Goal: Transaction & Acquisition: Purchase product/service

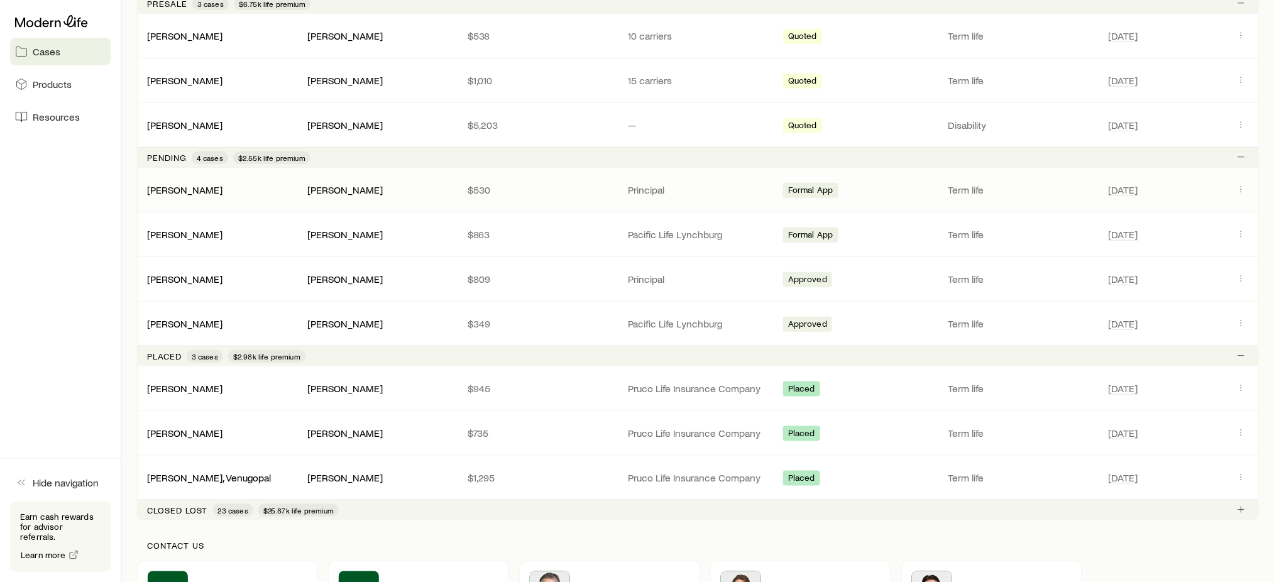
scroll to position [279, 0]
click at [1234, 274] on button "Client cases" at bounding box center [1240, 277] width 15 height 15
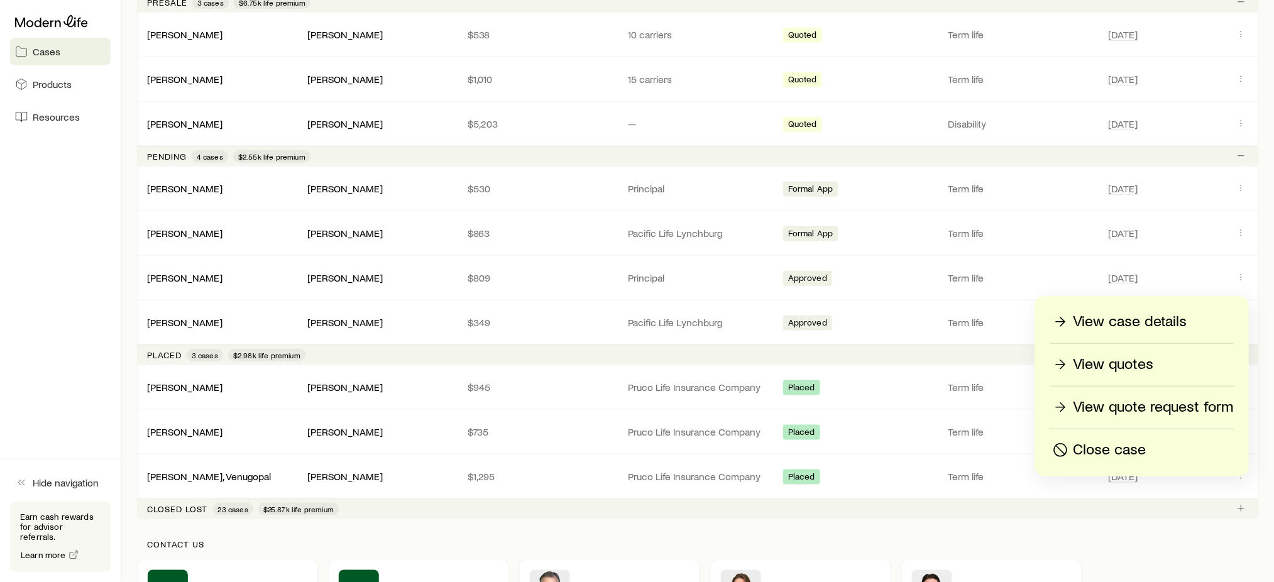
click at [1132, 362] on p "View quotes" at bounding box center [1113, 364] width 80 height 20
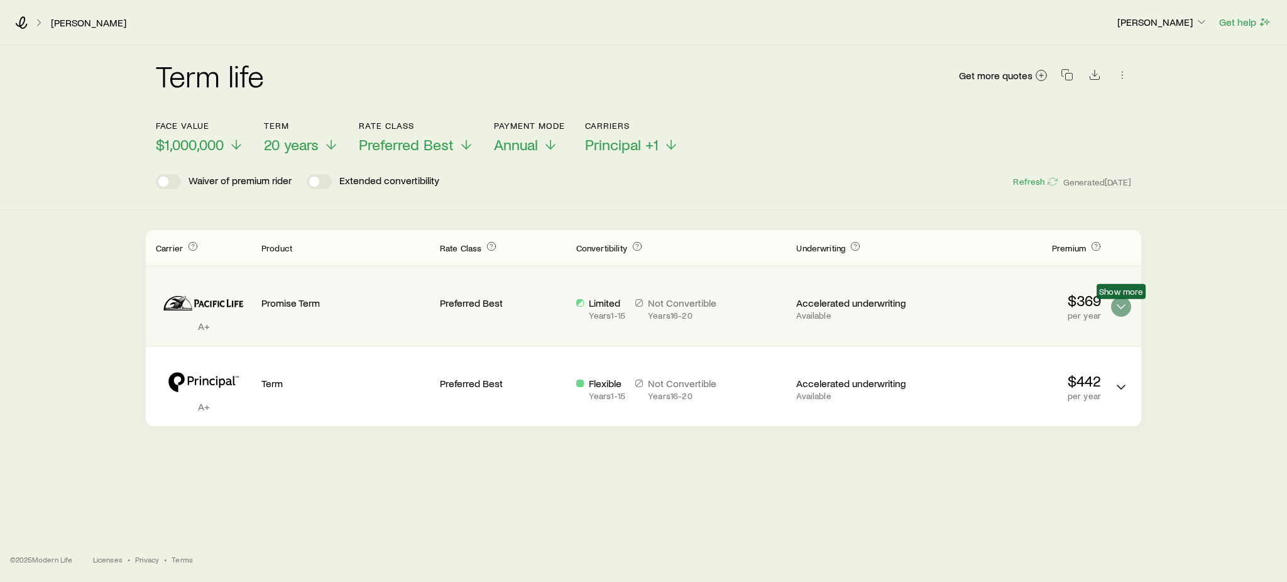
click at [1120, 297] on span "Show more" at bounding box center [1121, 291] width 44 height 10
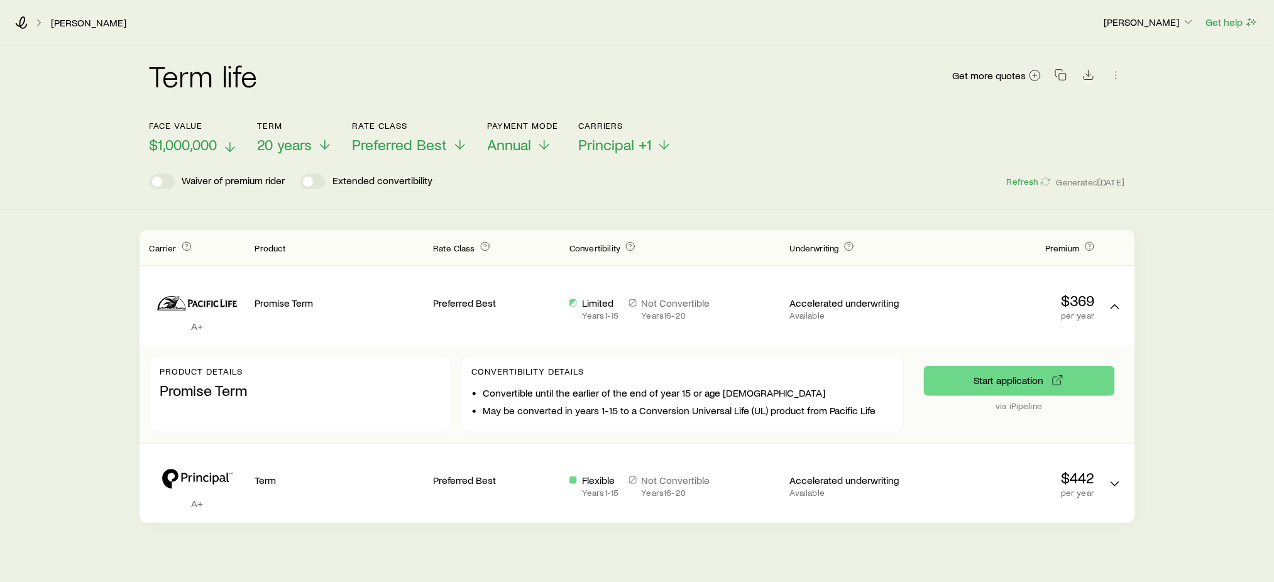
click at [200, 141] on span "$1,000,000" at bounding box center [184, 145] width 68 height 18
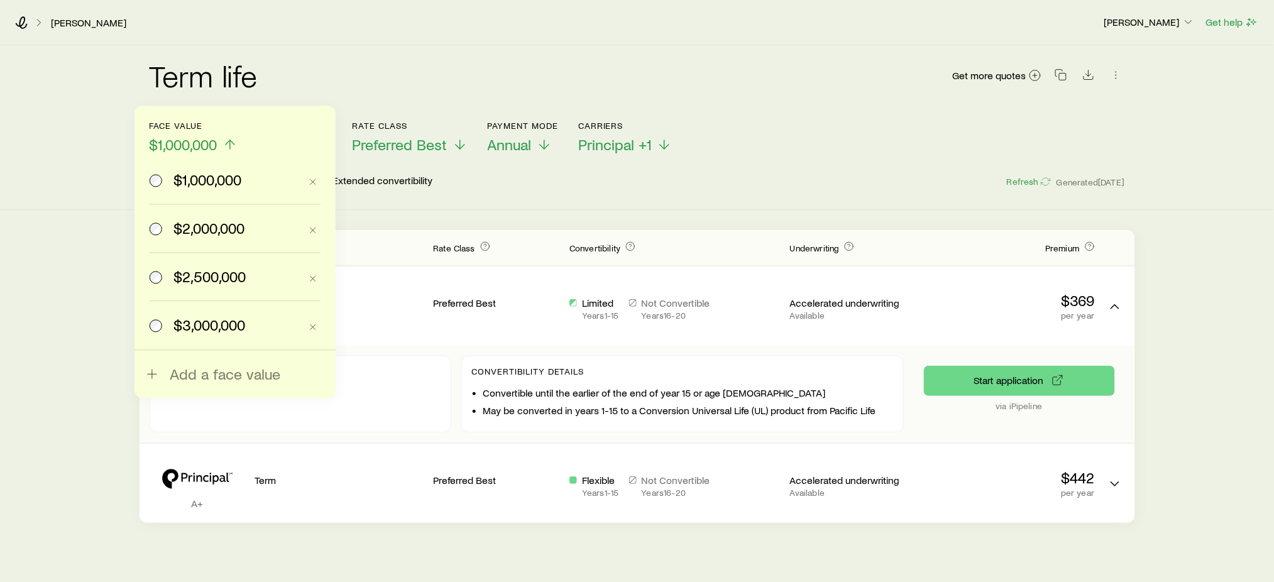
click at [194, 276] on span "$2,500,000" at bounding box center [209, 277] width 72 height 18
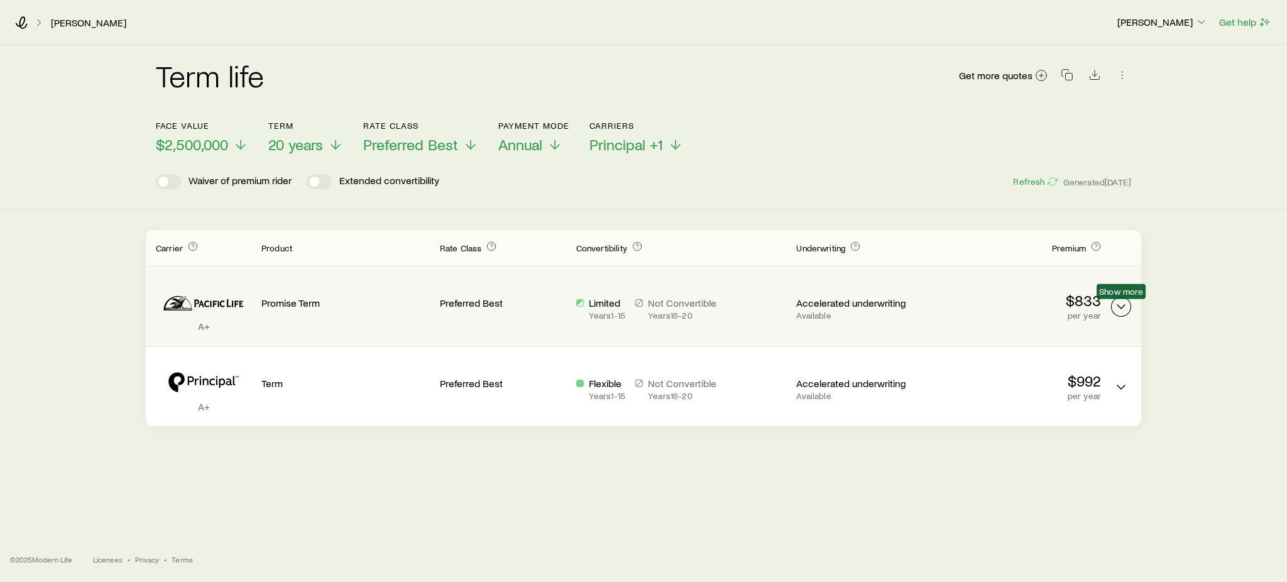
click at [1115, 310] on icon "Term quotes" at bounding box center [1120, 306] width 15 height 15
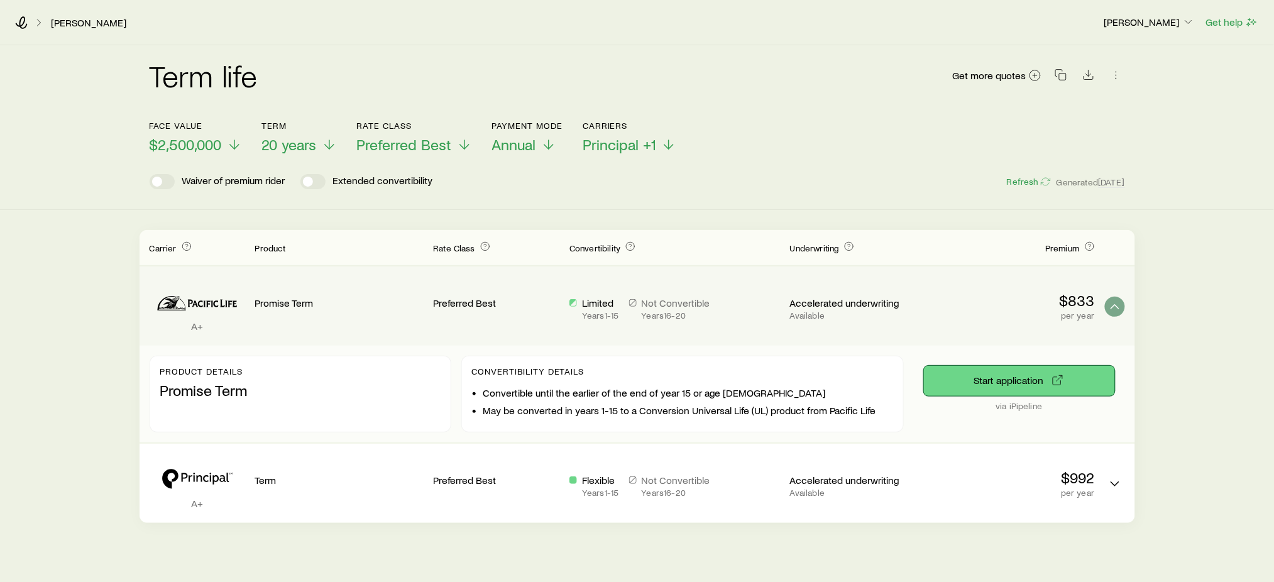
click at [1036, 389] on button "Start application" at bounding box center [1019, 381] width 191 height 30
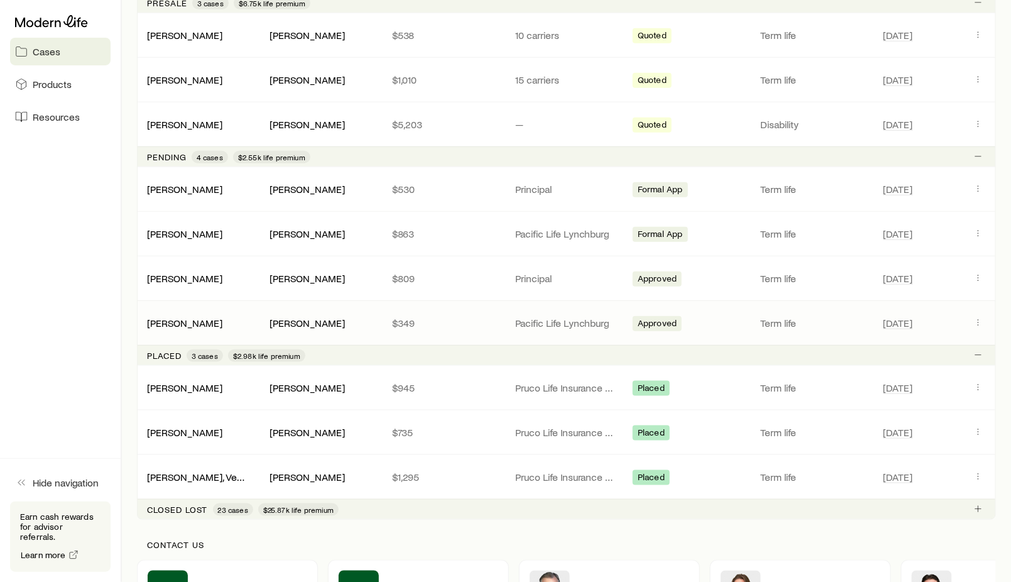
scroll to position [86, 0]
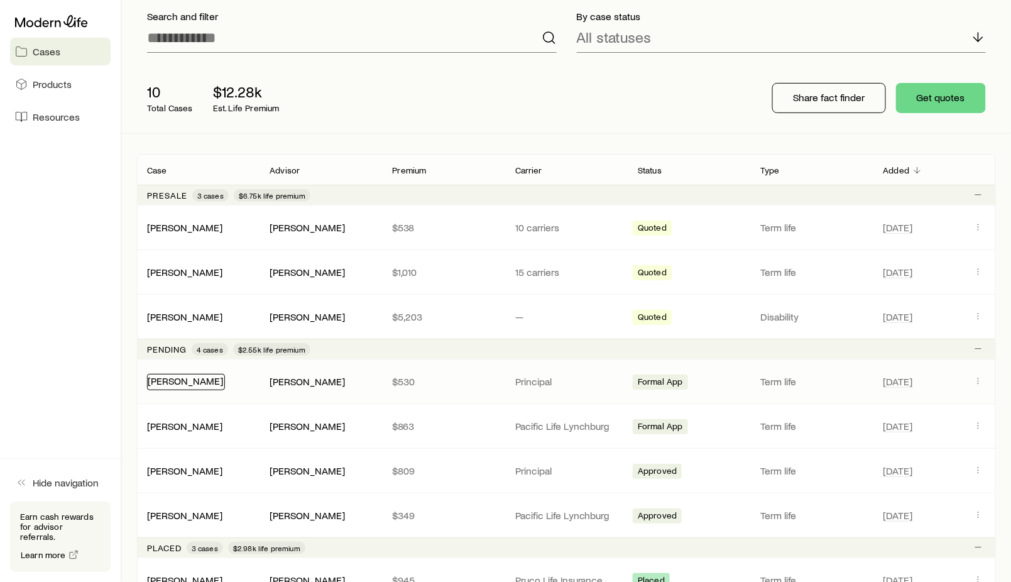
click at [162, 378] on link "[PERSON_NAME]" at bounding box center [185, 380] width 75 height 12
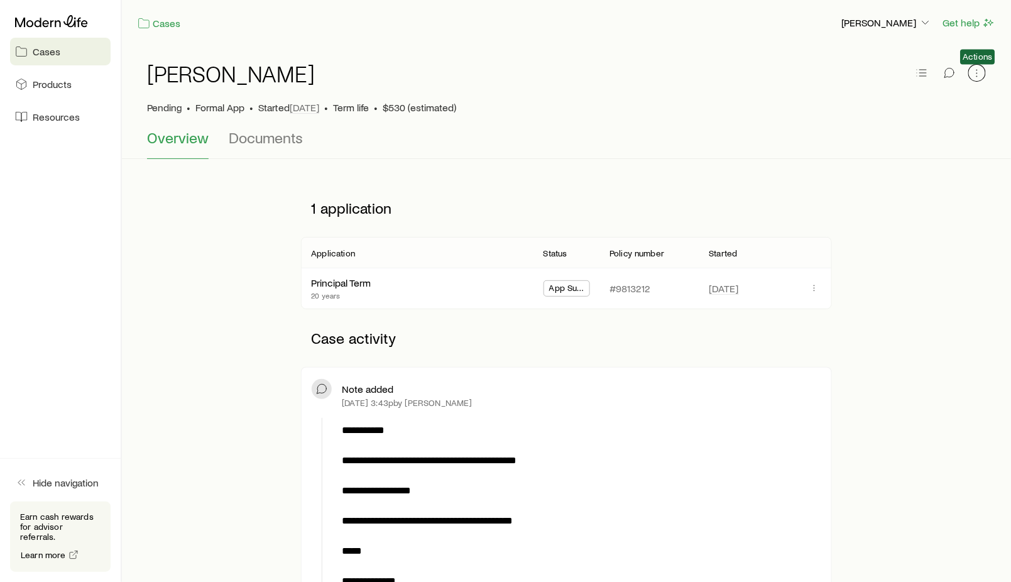
click at [985, 73] on button "button" at bounding box center [977, 73] width 18 height 18
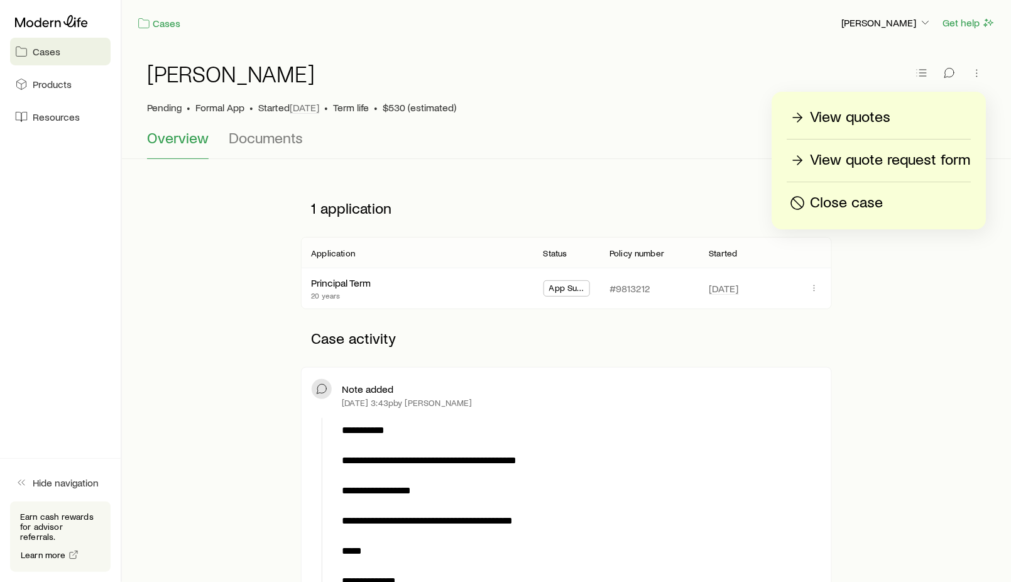
click at [898, 119] on div "View quotes" at bounding box center [879, 117] width 183 height 20
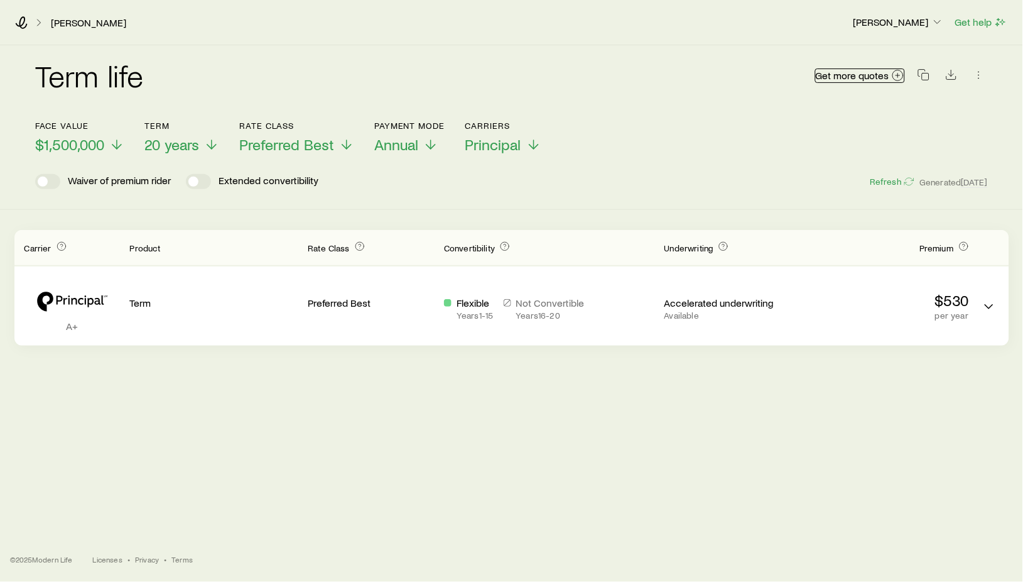
click at [878, 80] on span "Get more quotes" at bounding box center [853, 75] width 74 height 10
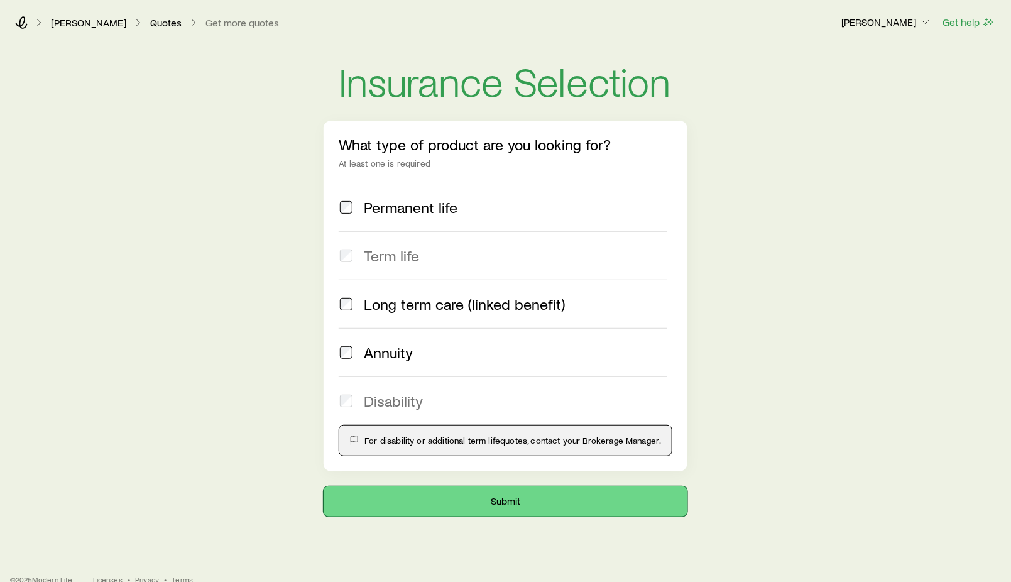
click at [487, 508] on button "Submit" at bounding box center [505, 501] width 363 height 30
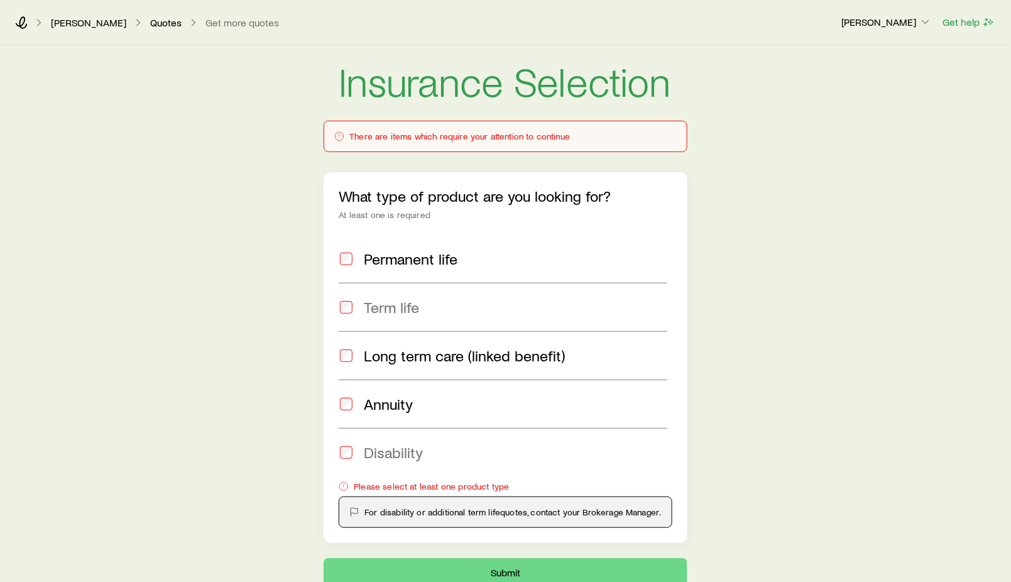
click at [357, 298] on div "Term life" at bounding box center [503, 307] width 328 height 18
click at [349, 299] on span at bounding box center [346, 307] width 15 height 18
click at [901, 18] on p "[PERSON_NAME]" at bounding box center [886, 22] width 90 height 13
drag, startPoint x: 901, startPoint y: 258, endPoint x: 315, endPoint y: 34, distance: 627.0
click at [898, 258] on div "Insurance Selection There are items which require your attention to continue Wh…" at bounding box center [505, 316] width 1011 height 543
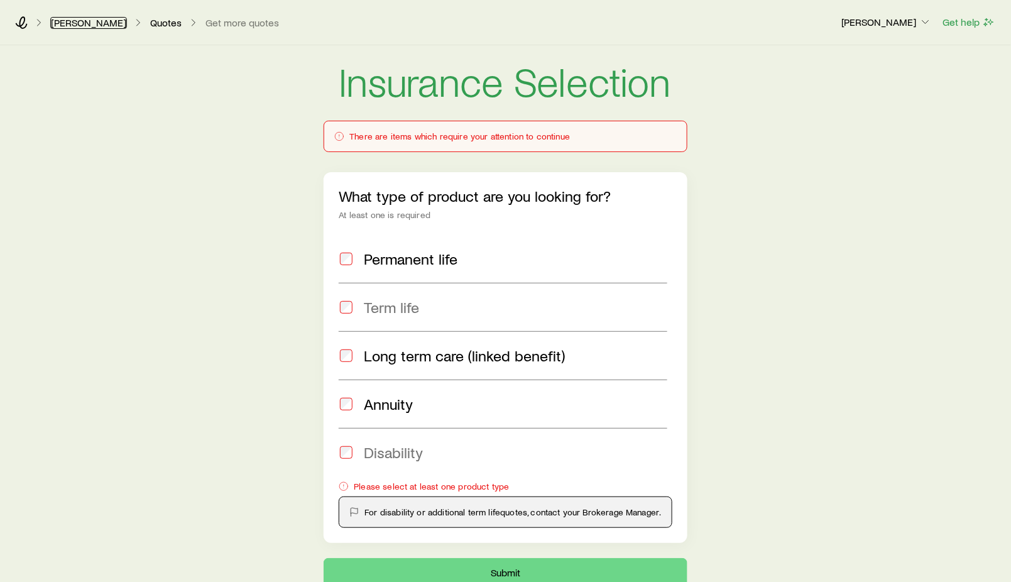
click at [75, 18] on link "[PERSON_NAME]" at bounding box center [88, 23] width 77 height 12
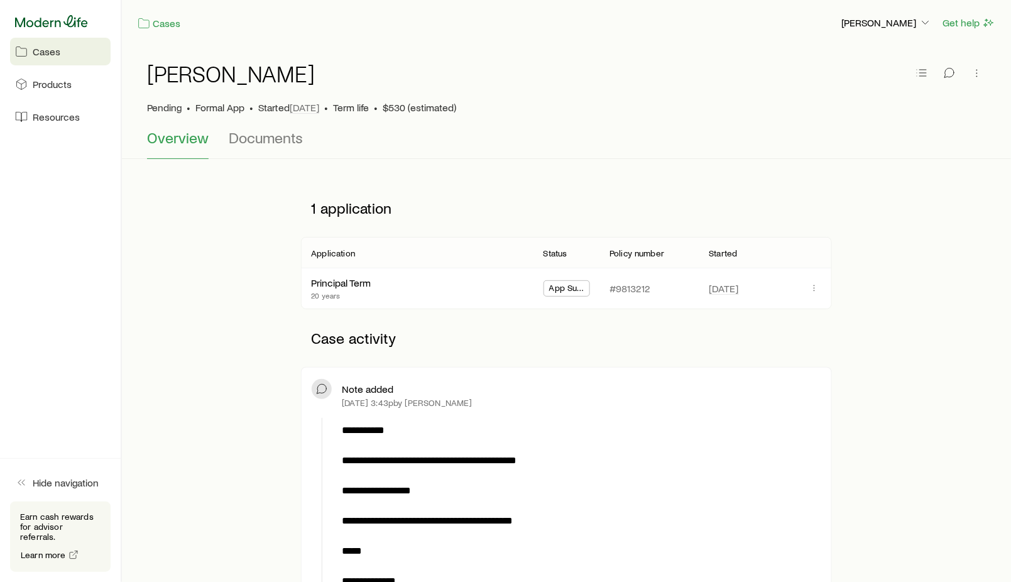
click at [41, 20] on icon at bounding box center [51, 21] width 73 height 13
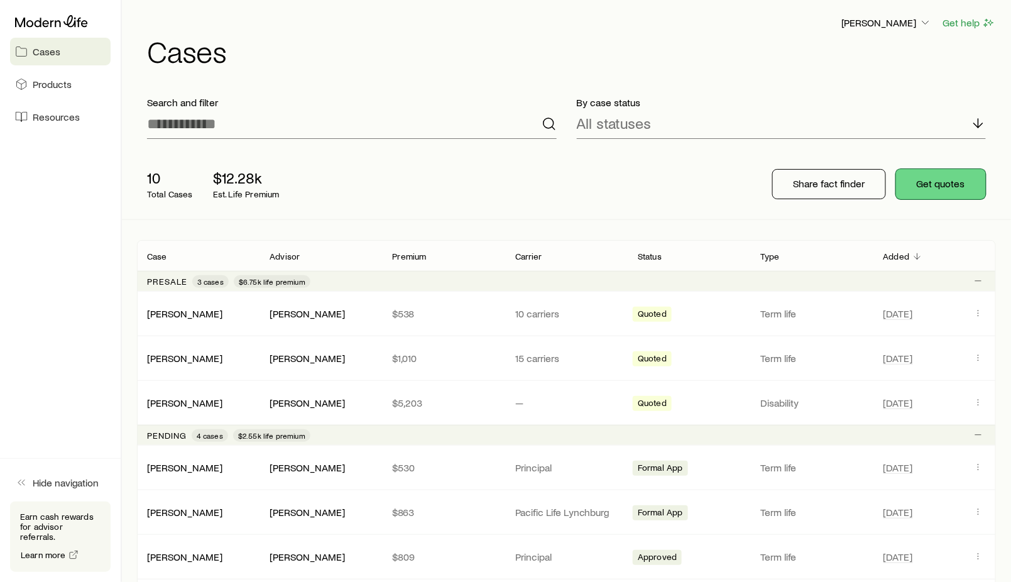
click at [946, 181] on button "Get quotes" at bounding box center [941, 184] width 90 height 30
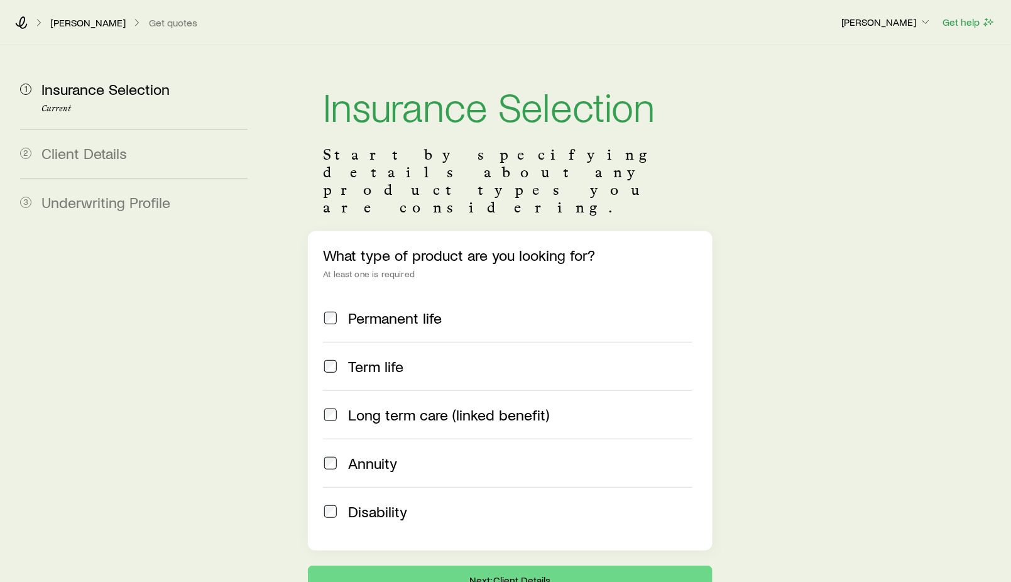
click at [364, 342] on label "Term life" at bounding box center [507, 366] width 369 height 48
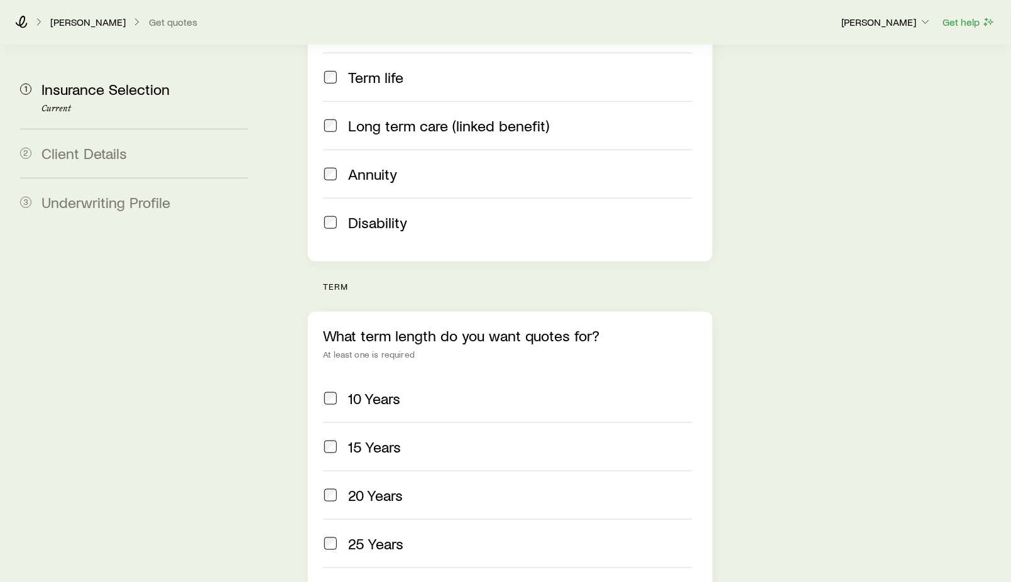
scroll to position [418, 0]
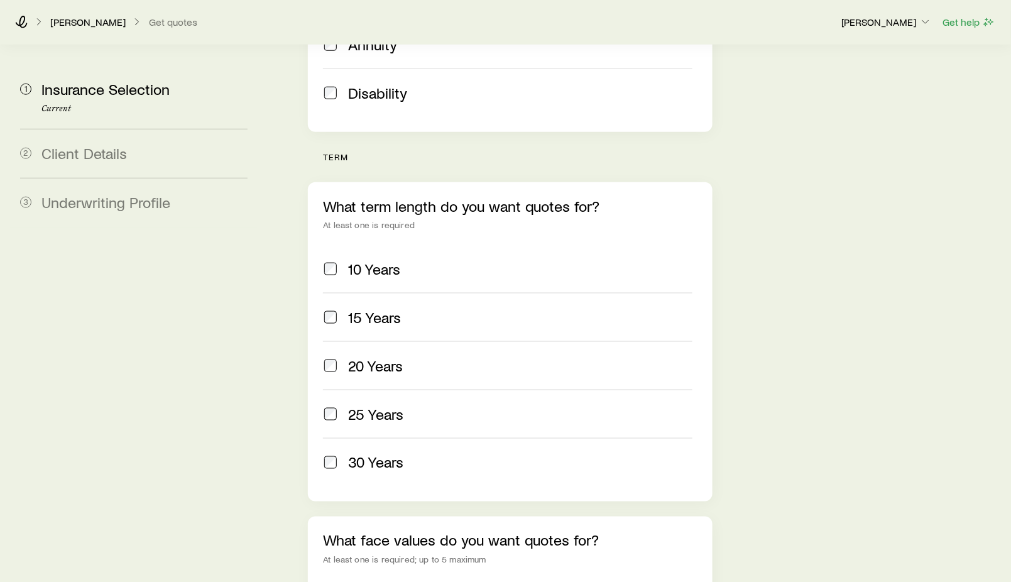
click at [359, 357] on span "20 Years" at bounding box center [375, 366] width 55 height 18
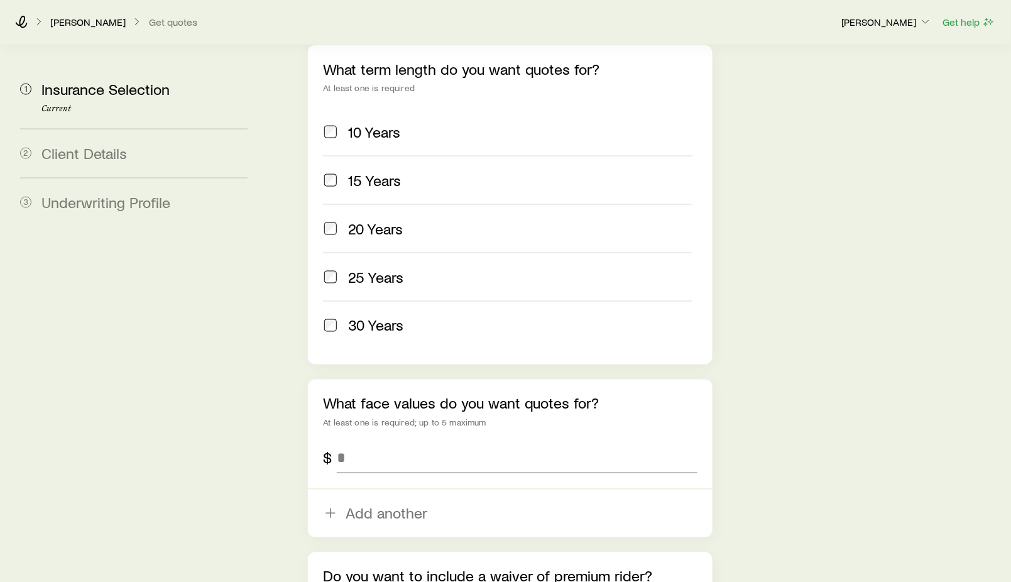
scroll to position [698, 0]
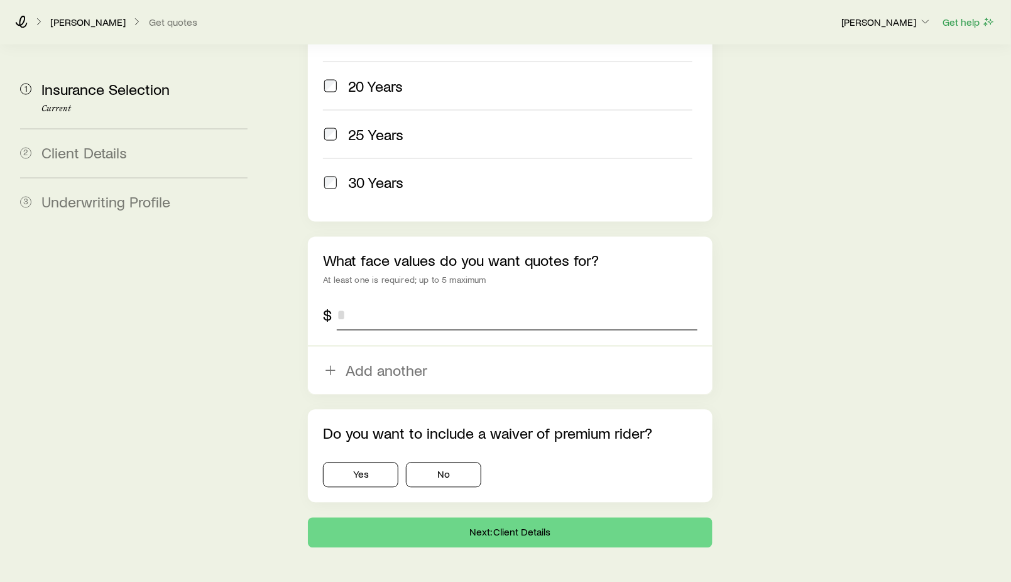
click at [363, 300] on input "tel" at bounding box center [517, 315] width 361 height 30
type input "*********"
click at [420, 462] on button "No" at bounding box center [443, 474] width 75 height 25
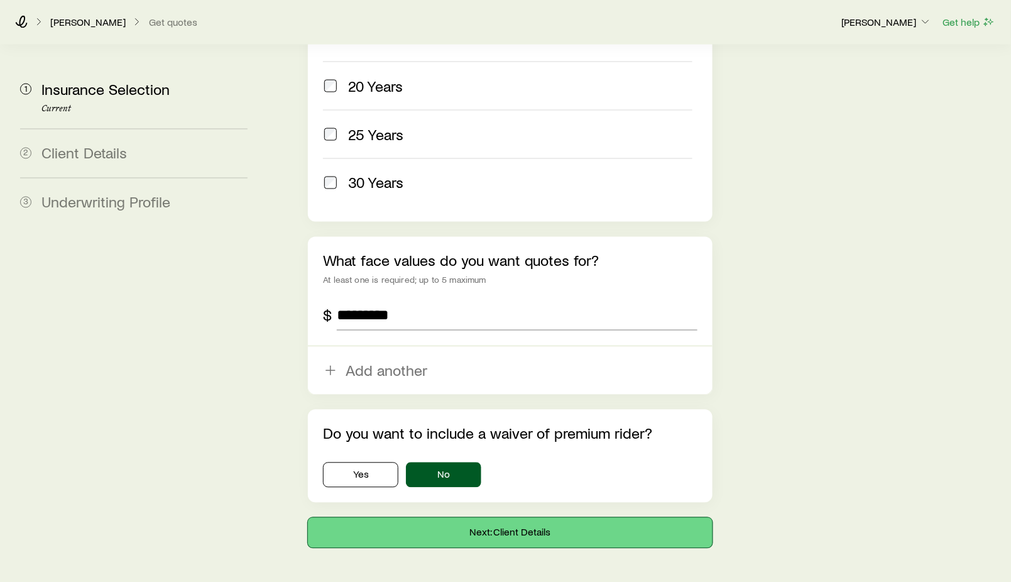
click at [445, 518] on button "Next: Client Details" at bounding box center [510, 533] width 405 height 30
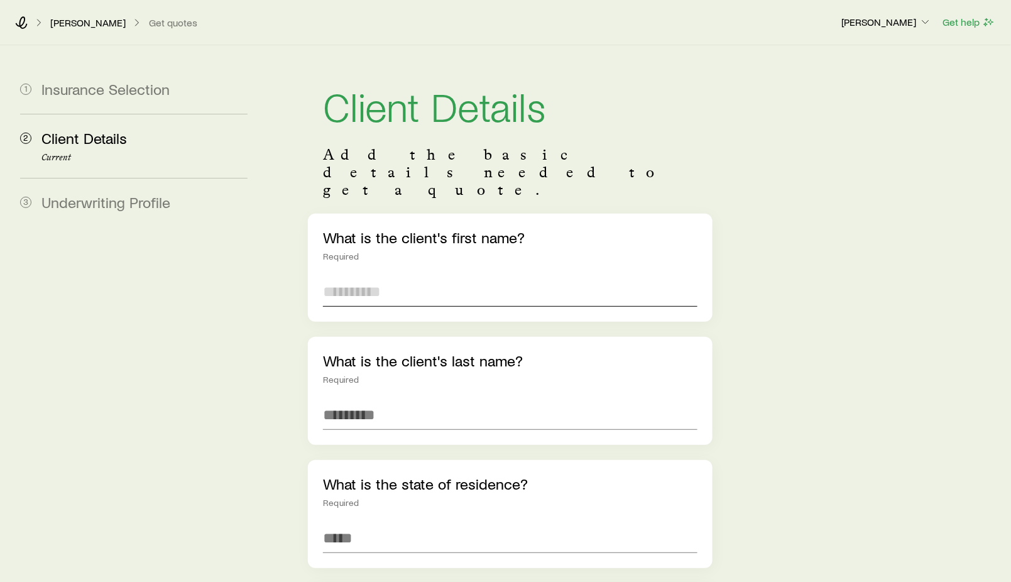
click at [452, 276] on input "text" at bounding box center [510, 291] width 374 height 30
type input "******"
type input "*****"
click at [341, 523] on input at bounding box center [510, 538] width 374 height 30
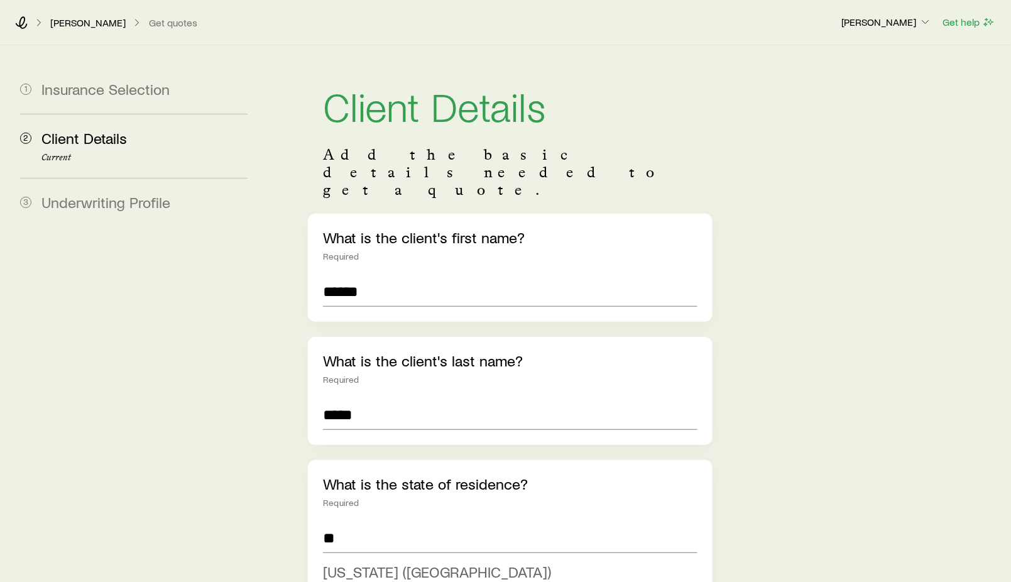
click at [362, 562] on span "[US_STATE] ([GEOGRAPHIC_DATA])" at bounding box center [437, 571] width 228 height 18
type input "**********"
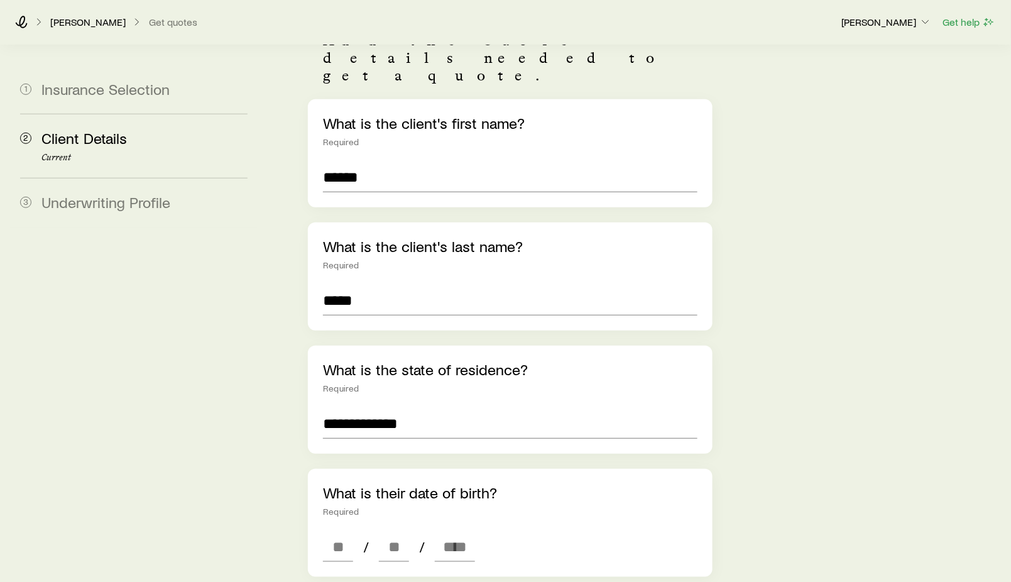
scroll to position [139, 0]
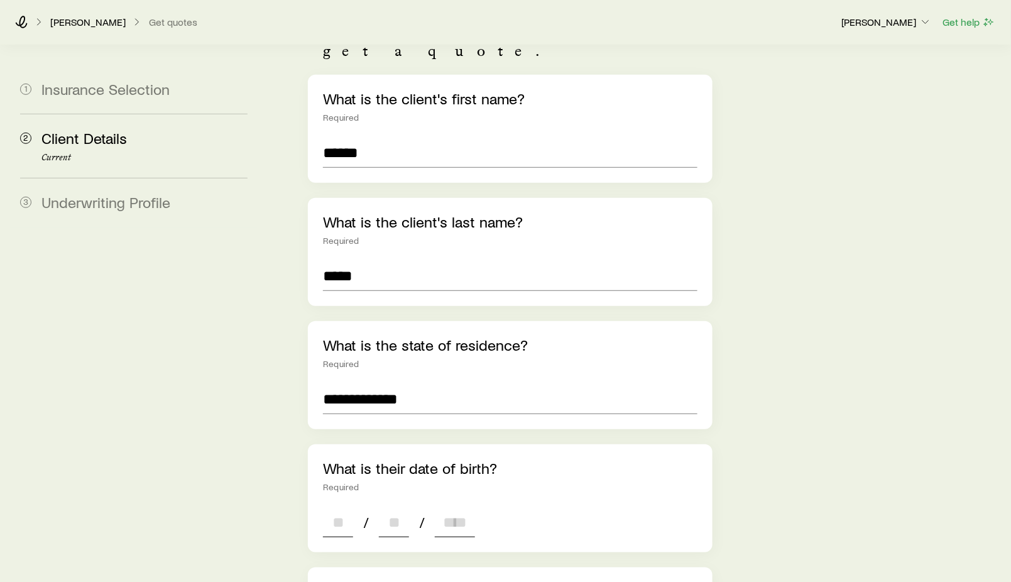
click at [325, 507] on input at bounding box center [338, 522] width 30 height 30
type input "**"
type input "****"
type input "*"
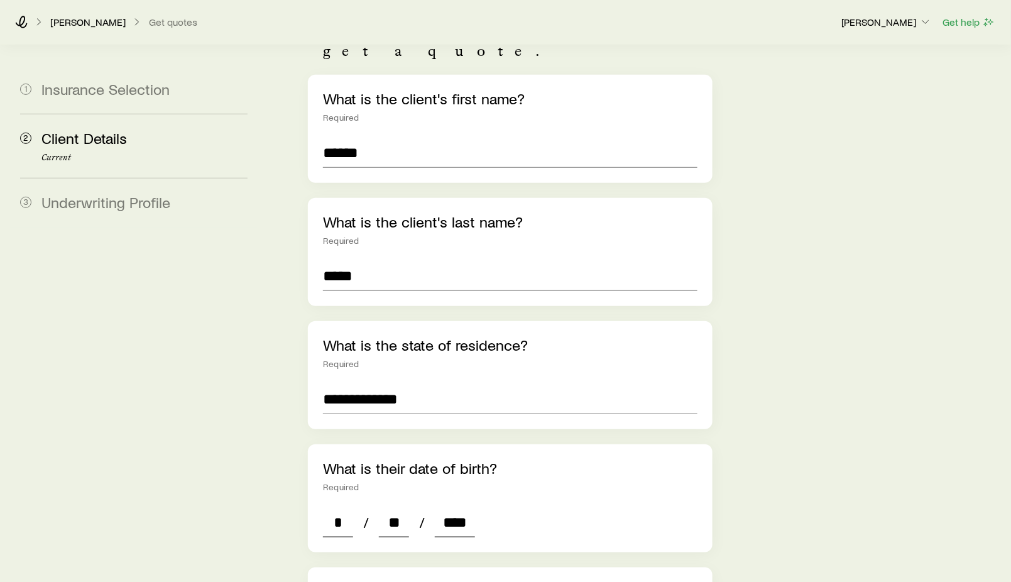
type input "****"
click at [708, 444] on div "What is their date of birth? Required * / ** / ****" at bounding box center [510, 498] width 405 height 108
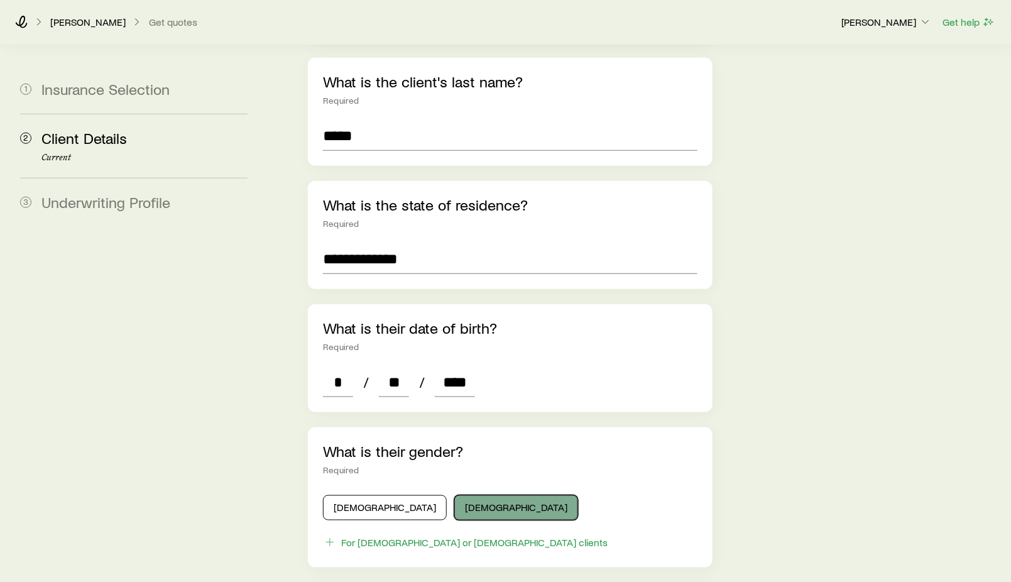
click at [477, 495] on button "[DEMOGRAPHIC_DATA]" at bounding box center [516, 507] width 124 height 25
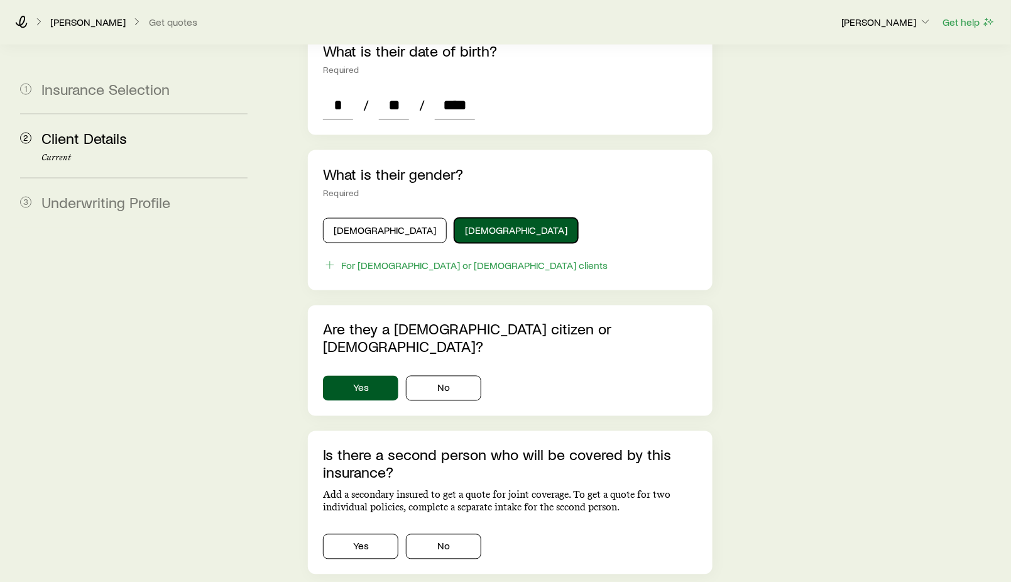
scroll to position [558, 0]
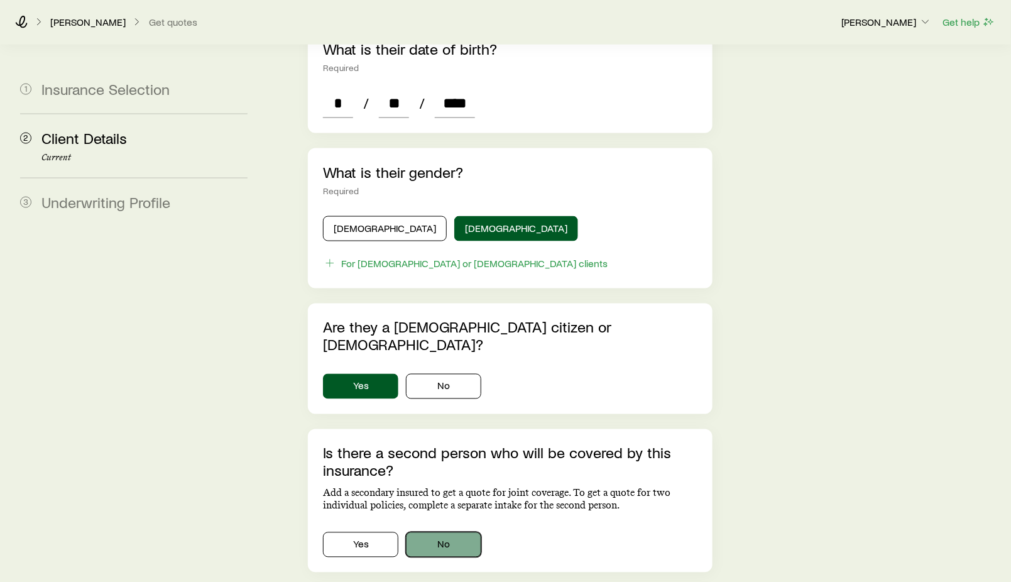
click at [423, 532] on button "No" at bounding box center [443, 544] width 75 height 25
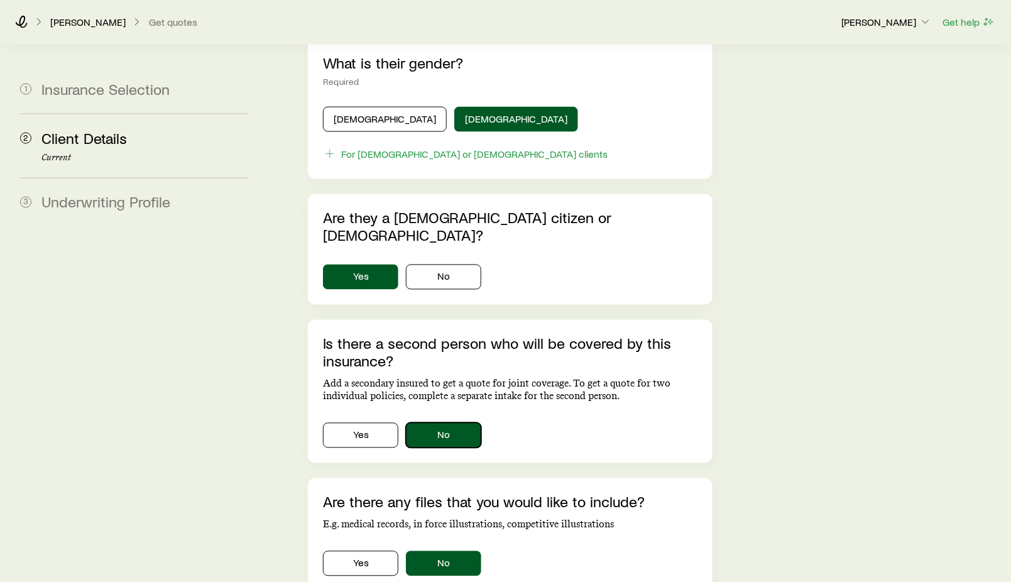
scroll to position [698, 0]
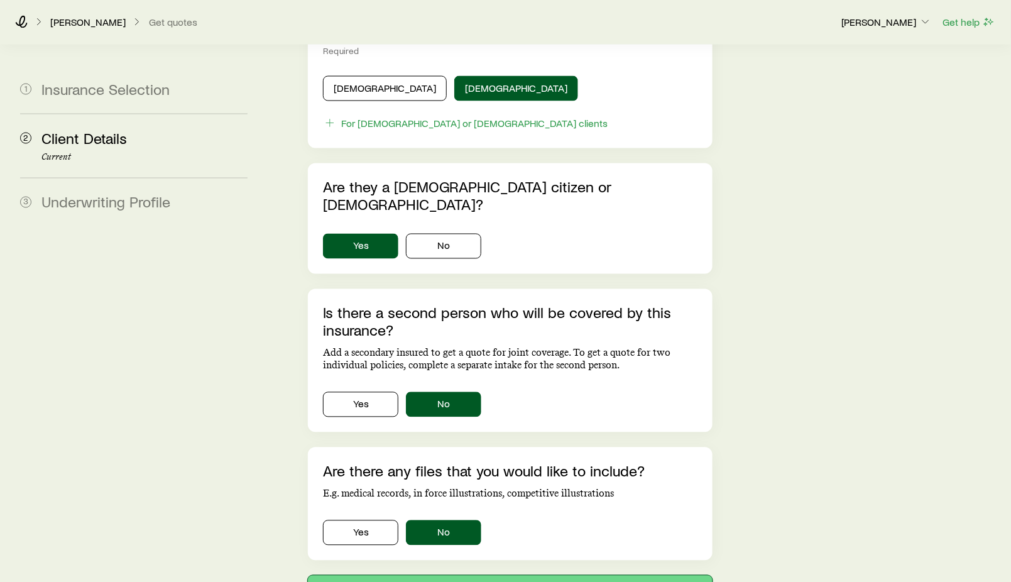
click at [476, 576] on button "Next: Underwriting Profile" at bounding box center [510, 591] width 405 height 30
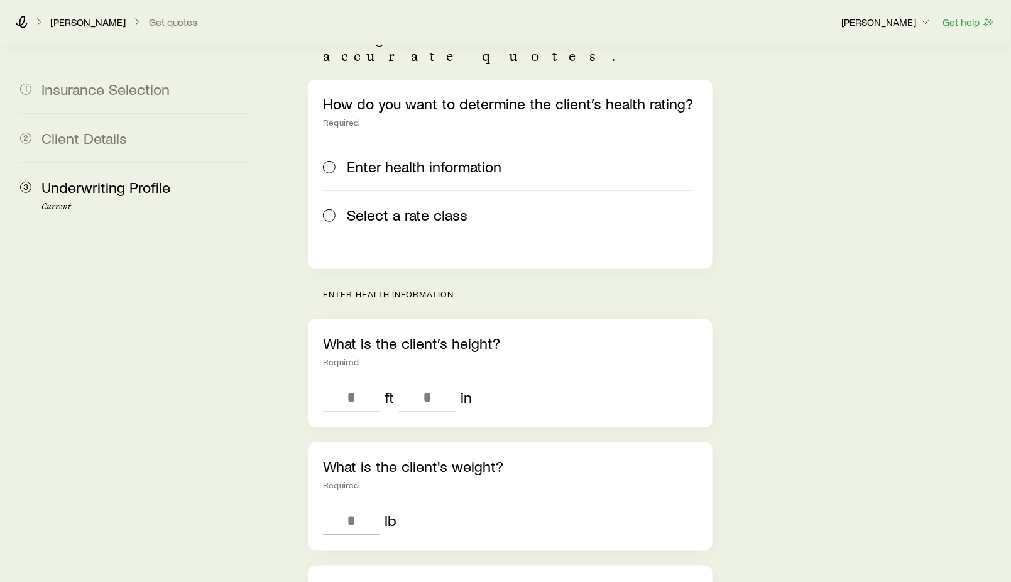
scroll to position [139, 0]
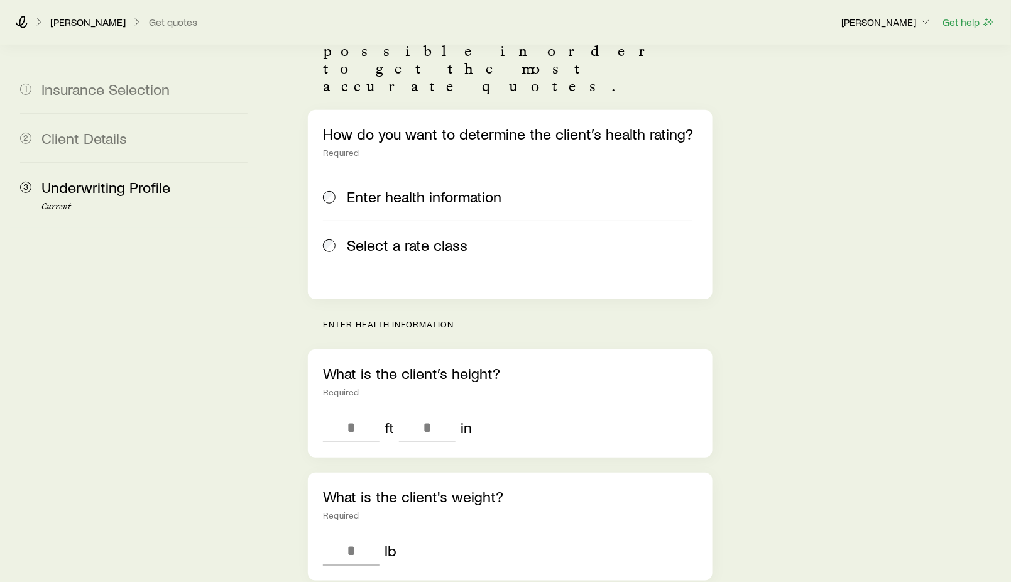
click at [385, 236] on span "Select a rate class" at bounding box center [407, 245] width 121 height 18
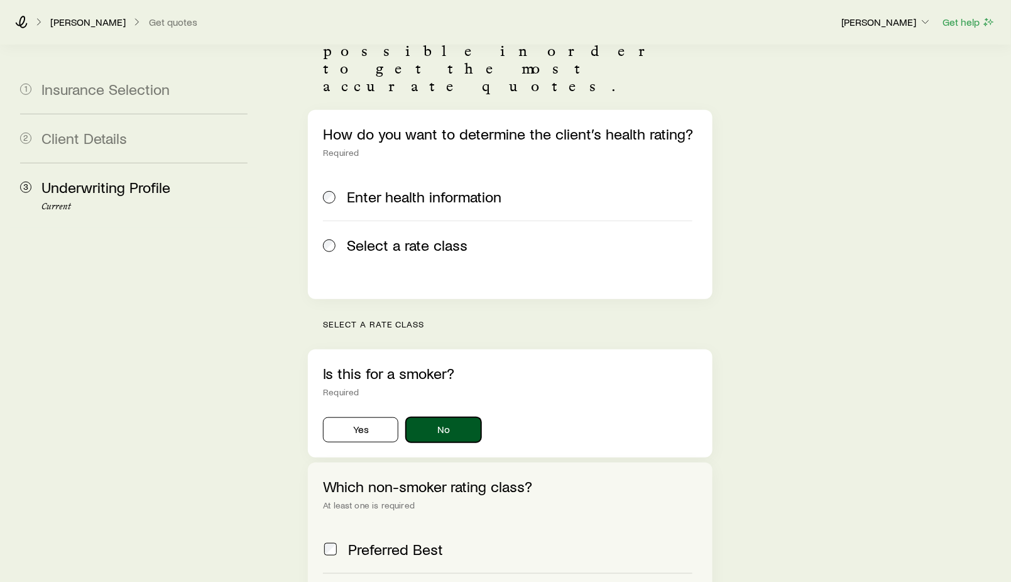
click at [445, 417] on button "No" at bounding box center [443, 429] width 75 height 25
click at [339, 540] on div "Preferred Best" at bounding box center [507, 549] width 369 height 18
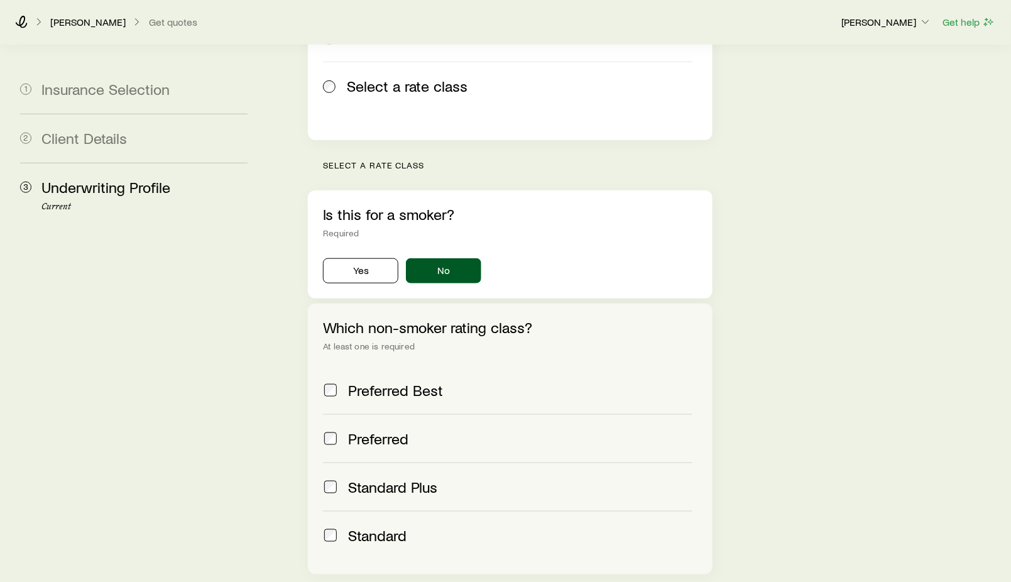
scroll to position [402, 0]
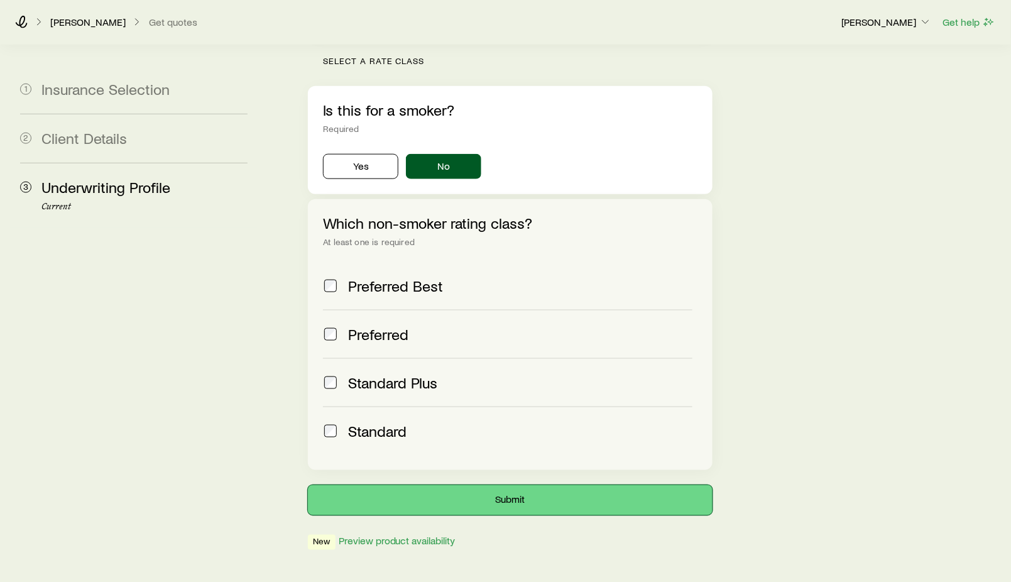
click at [456, 485] on button "Submit" at bounding box center [510, 500] width 405 height 30
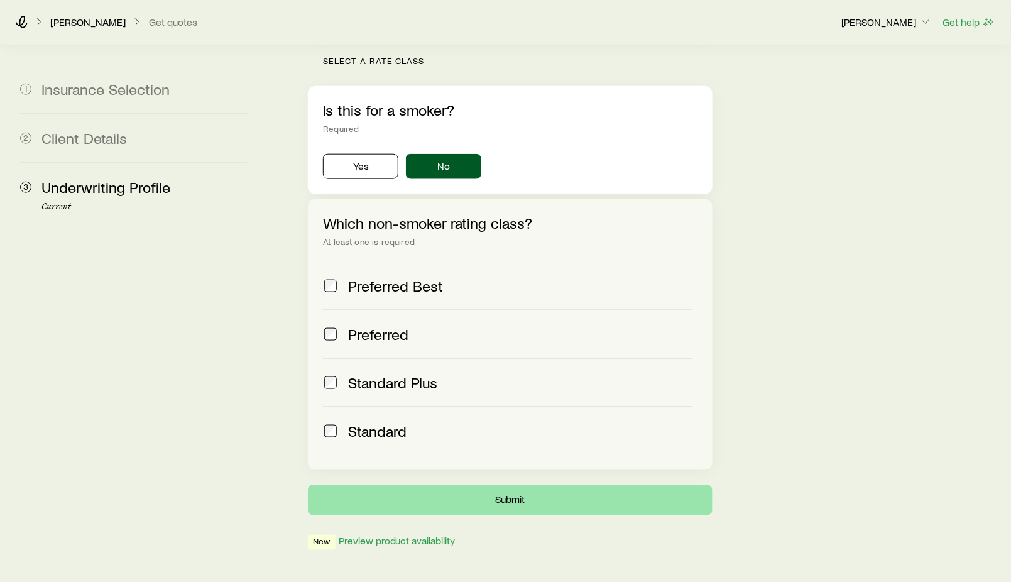
scroll to position [0, 0]
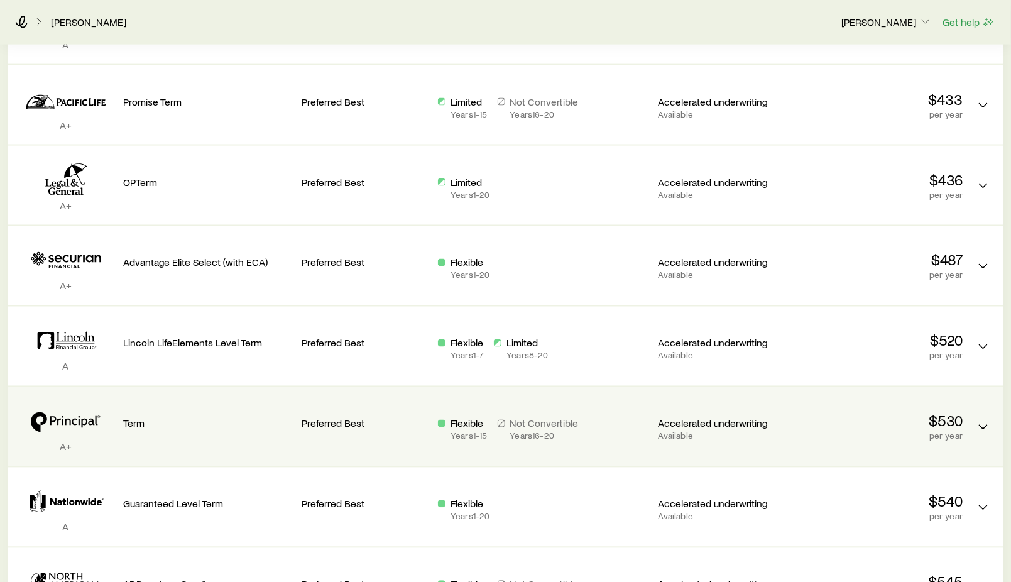
scroll to position [558, 0]
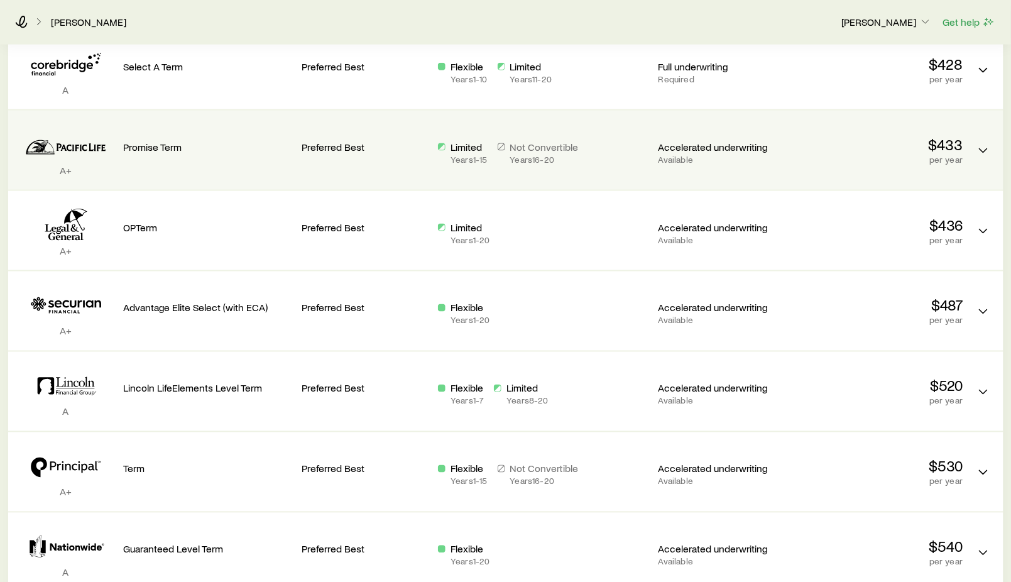
click at [779, 134] on div "Accelerated underwriting Available" at bounding box center [721, 143] width 126 height 44
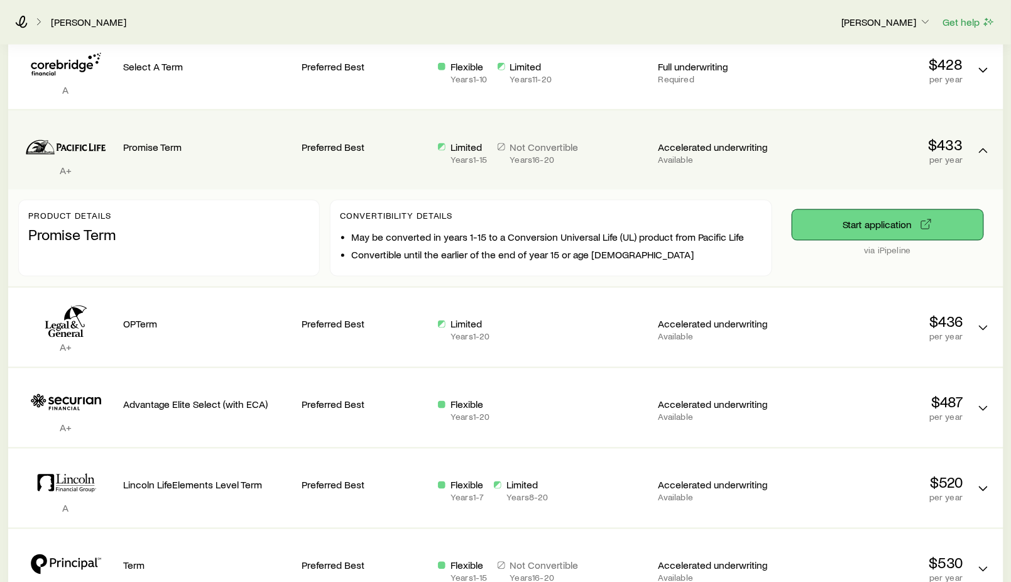
click at [851, 218] on button "Start application" at bounding box center [887, 225] width 191 height 30
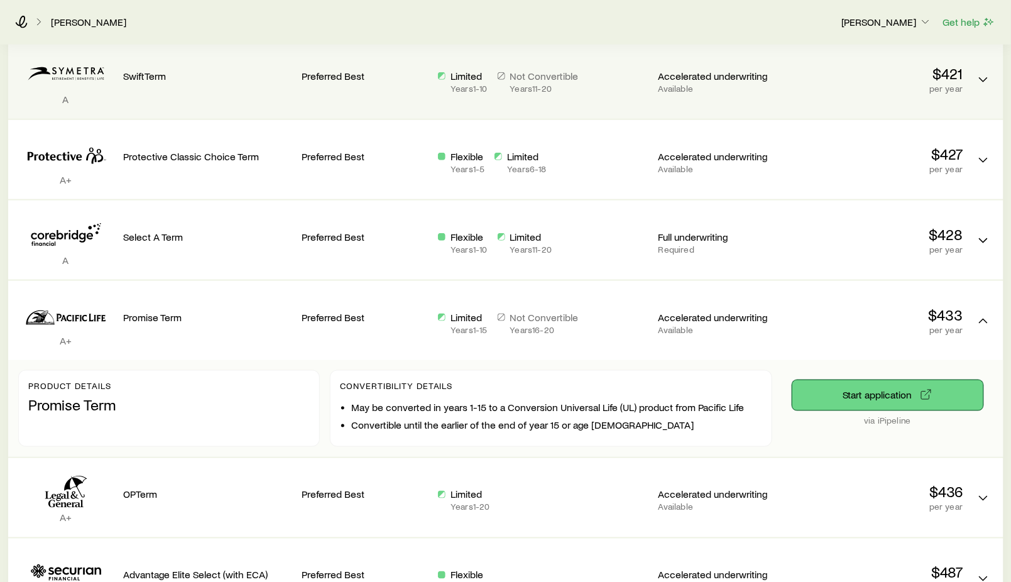
scroll to position [418, 0]
